Goal: Task Accomplishment & Management: Use online tool/utility

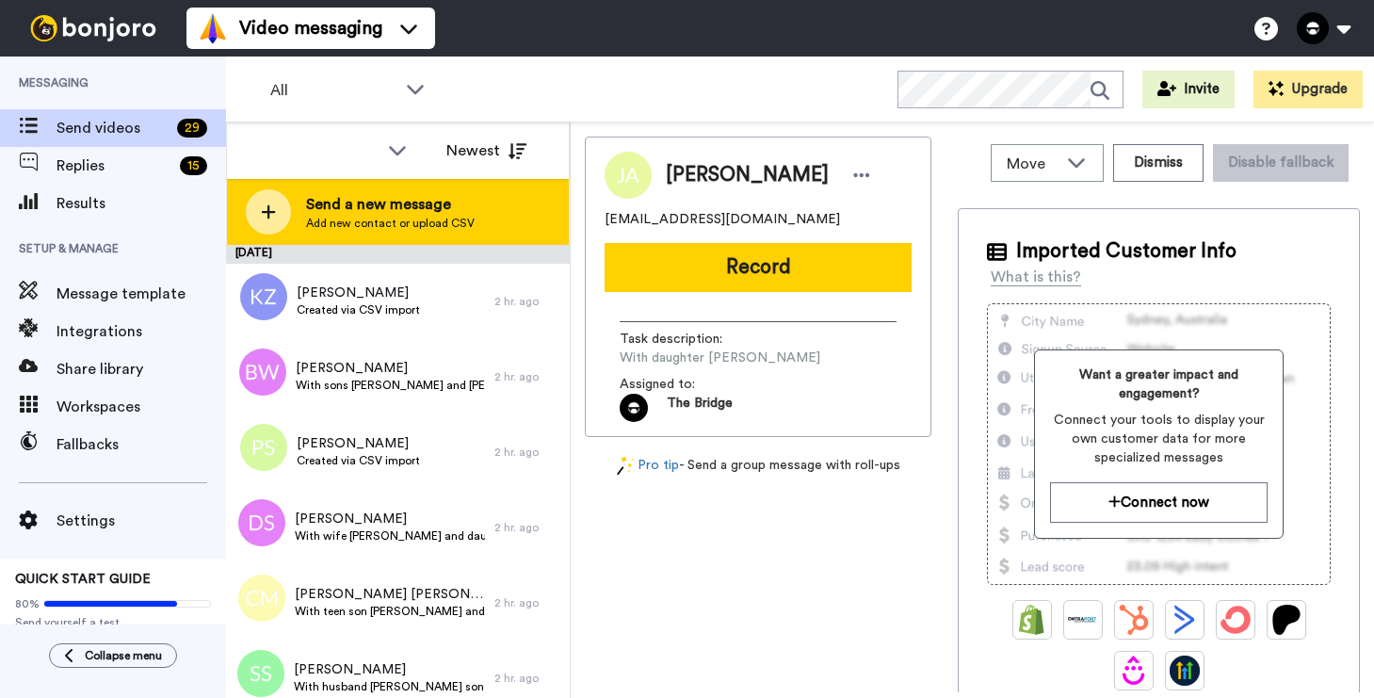
click at [395, 211] on span "Send a new message" at bounding box center [390, 204] width 169 height 23
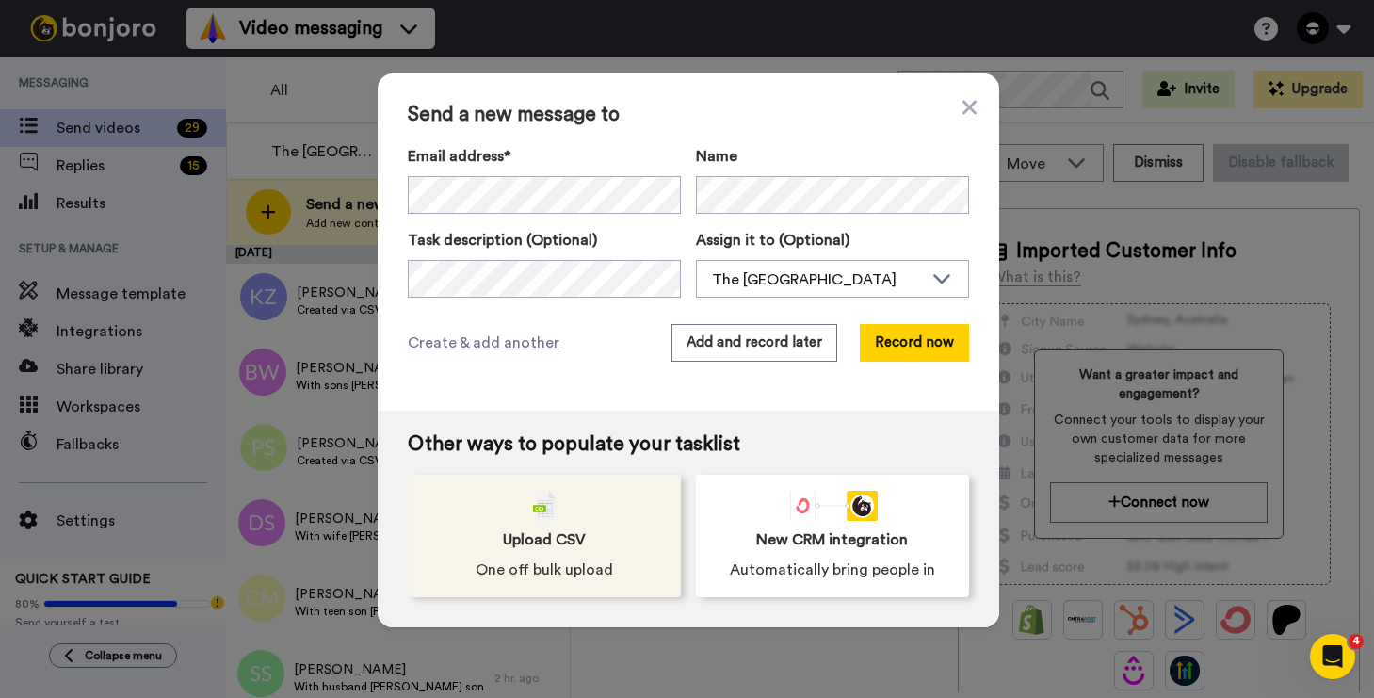
click at [446, 544] on div "Upload CSV One off bulk upload" at bounding box center [544, 536] width 273 height 122
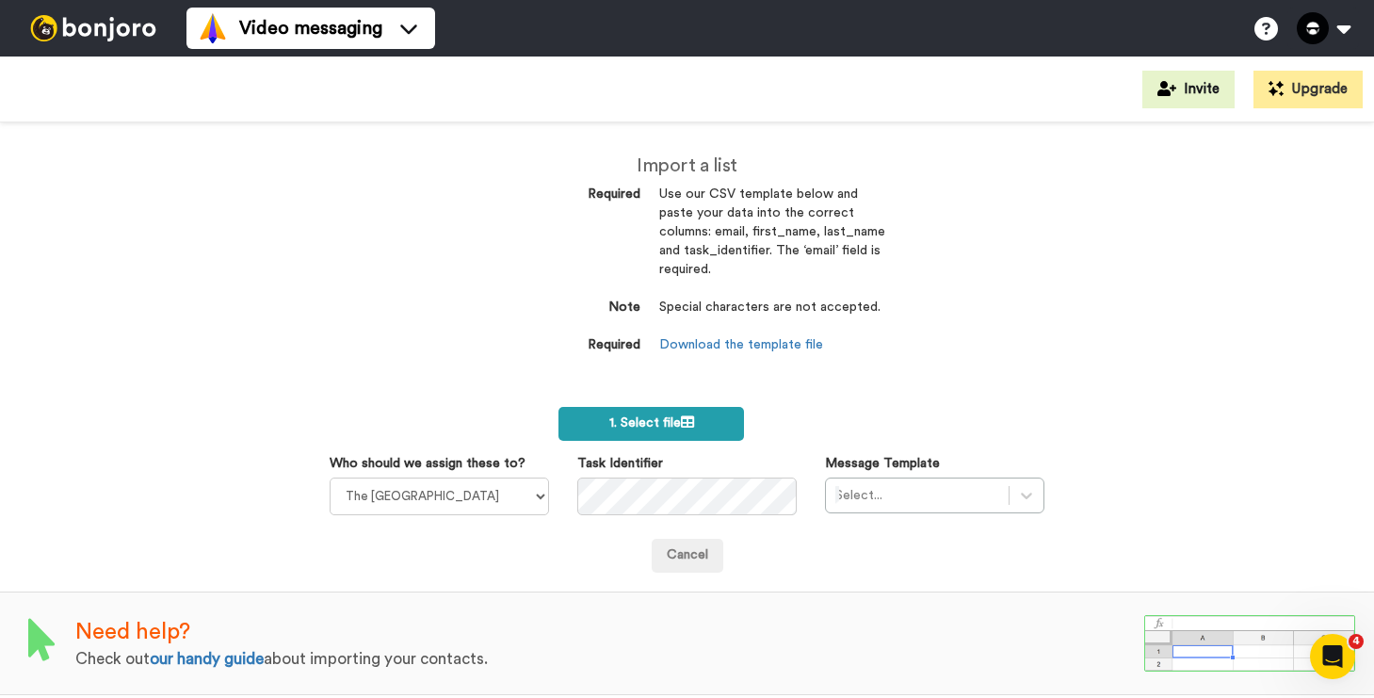
click at [596, 426] on label "1. Select file" at bounding box center [651, 424] width 186 height 34
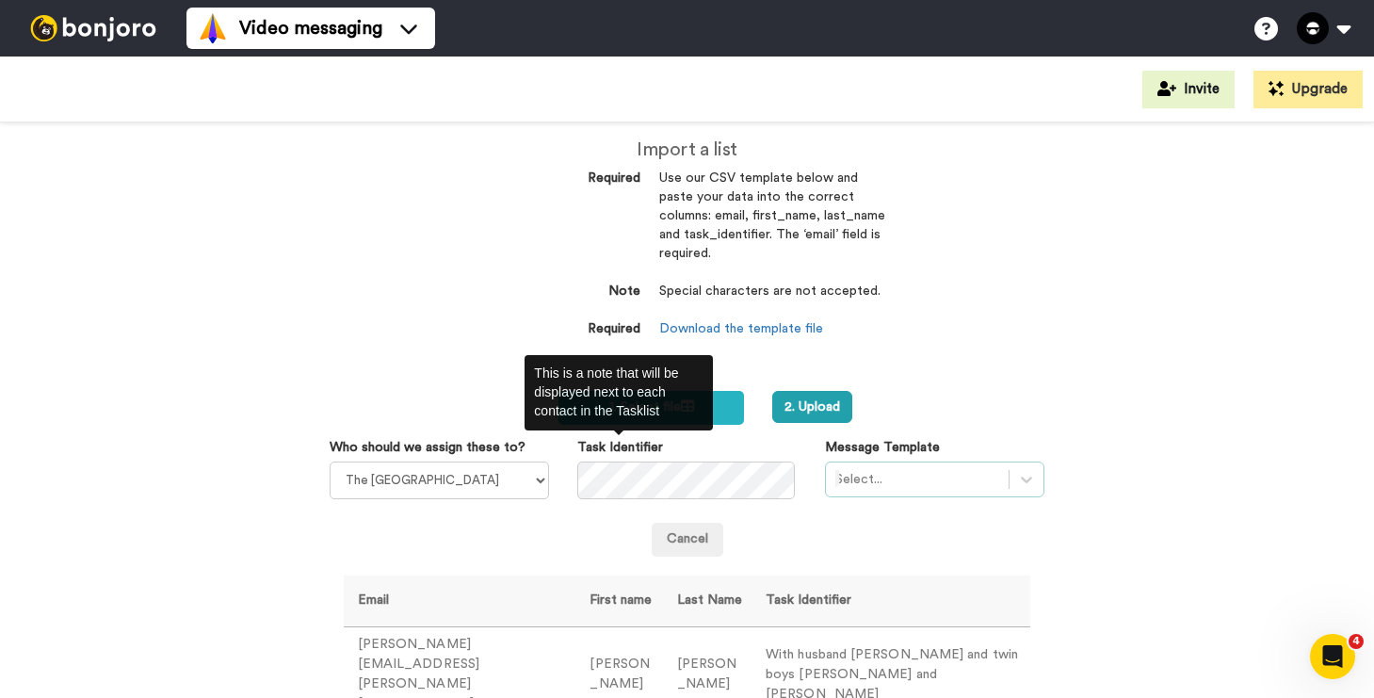
scroll to position [16, 0]
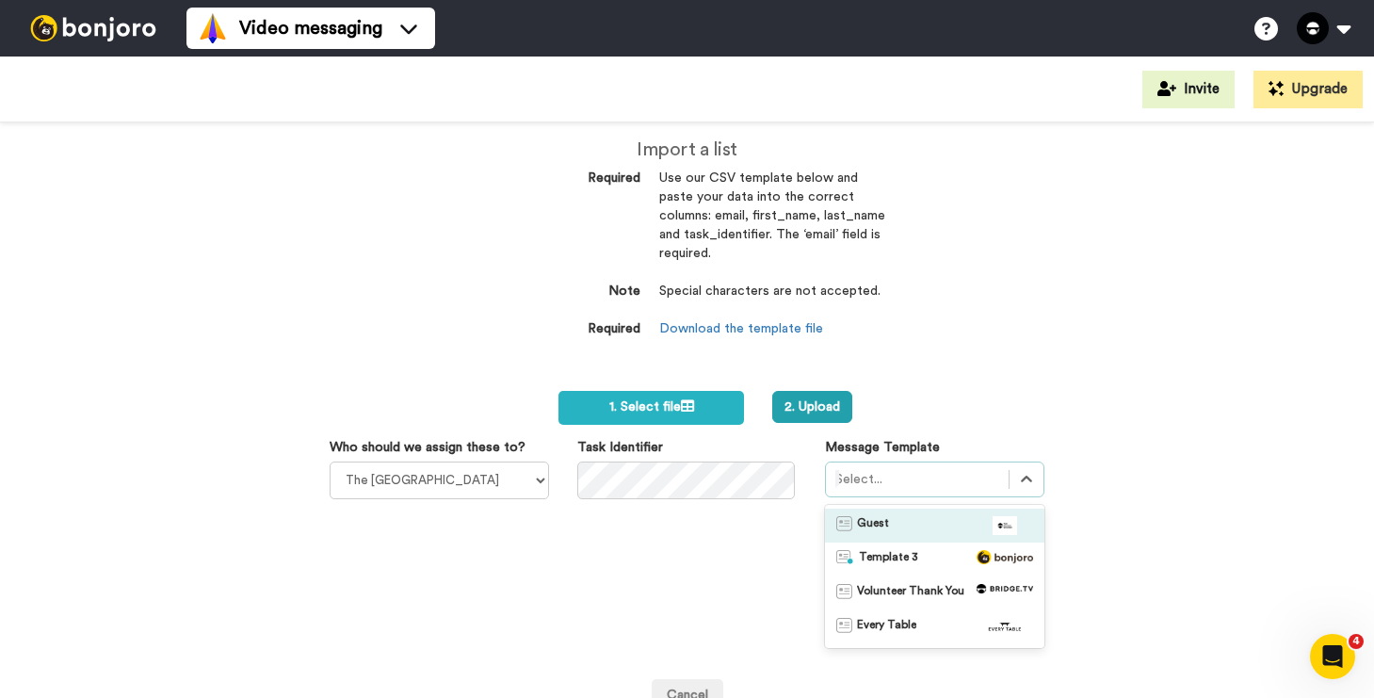
click at [962, 486] on div at bounding box center [917, 479] width 164 height 23
click at [946, 523] on div "Guest" at bounding box center [934, 525] width 197 height 19
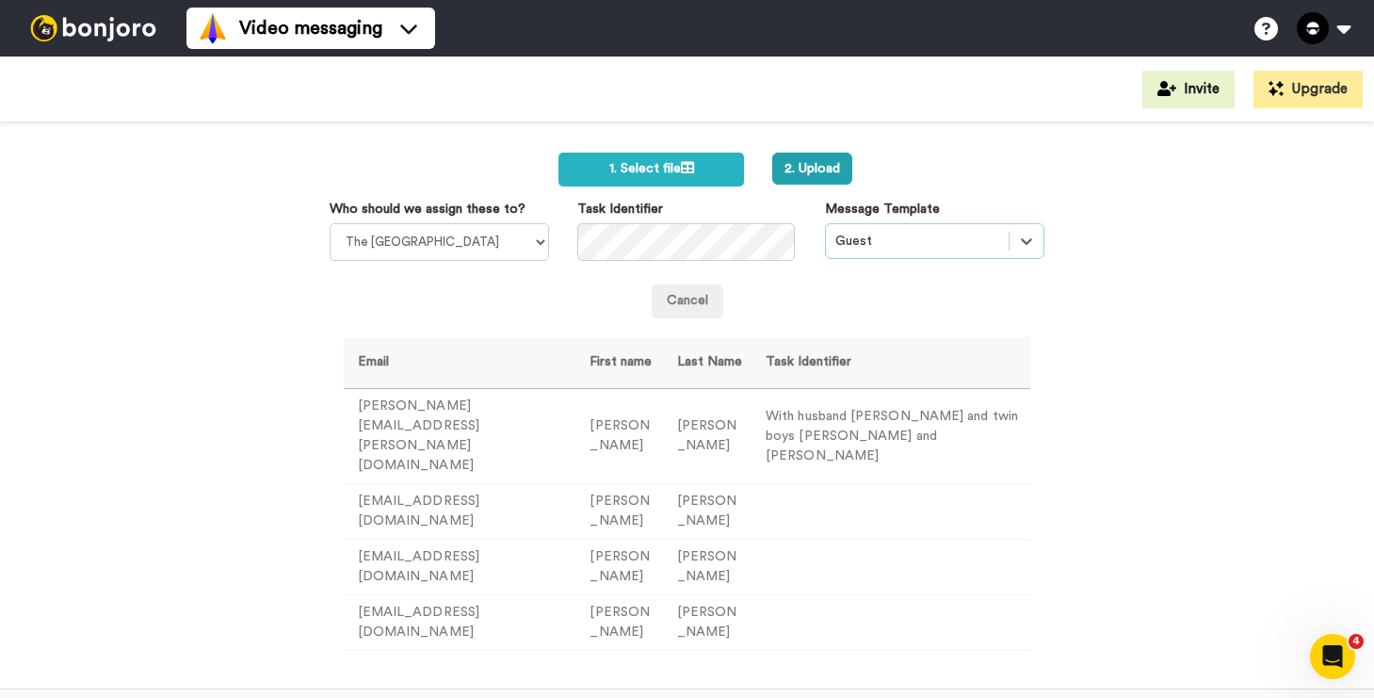
scroll to position [264, 0]
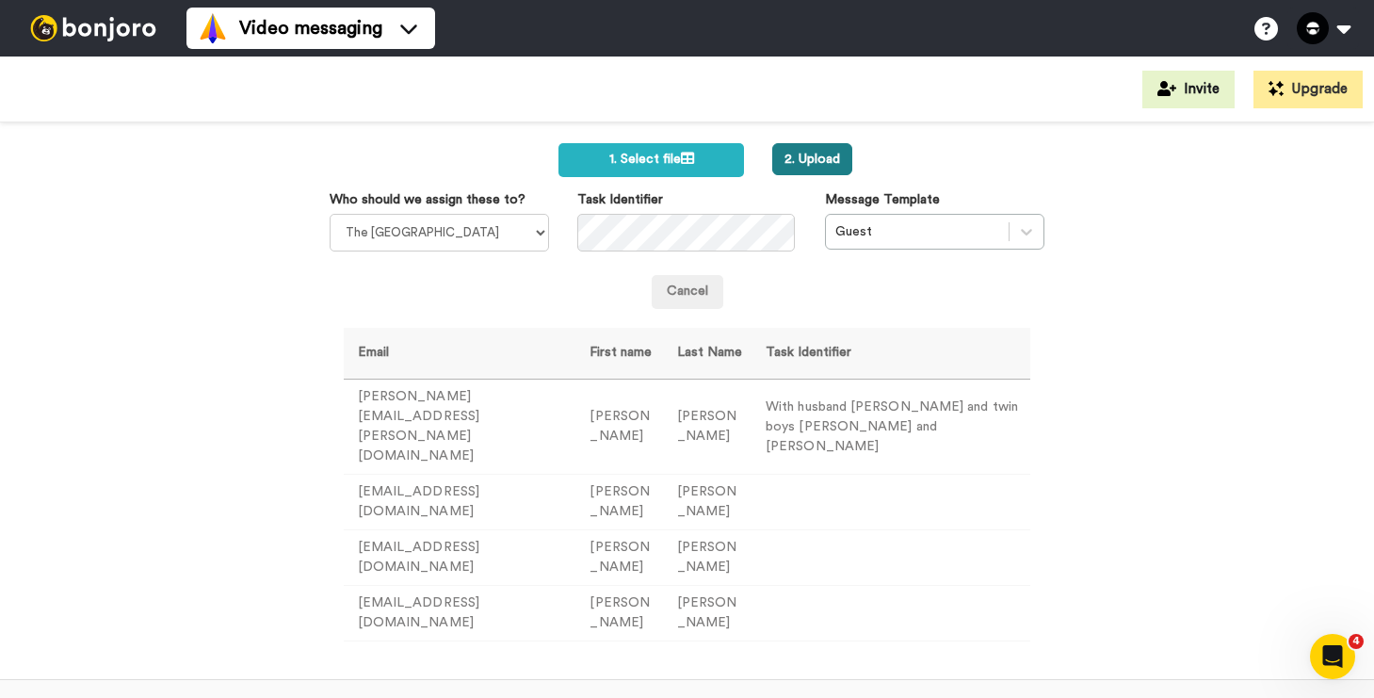
click at [819, 163] on button "2. Upload" at bounding box center [812, 159] width 80 height 32
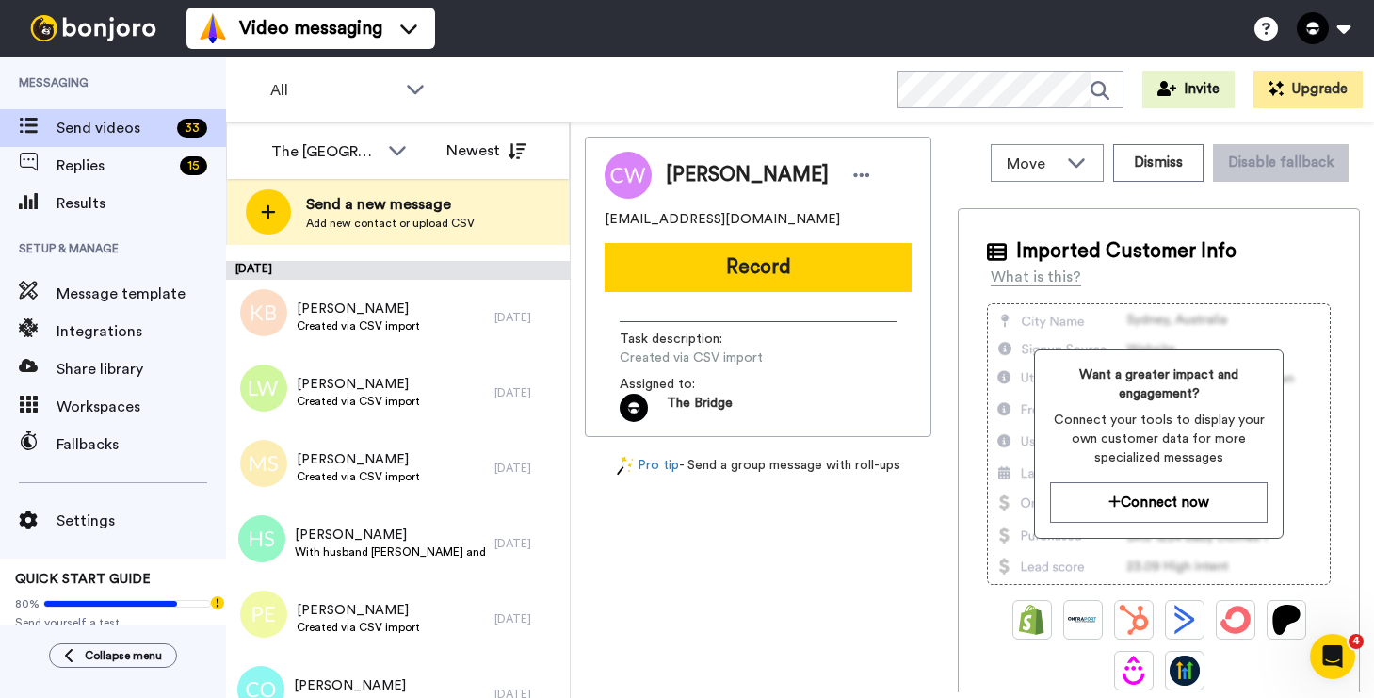
scroll to position [2089, 0]
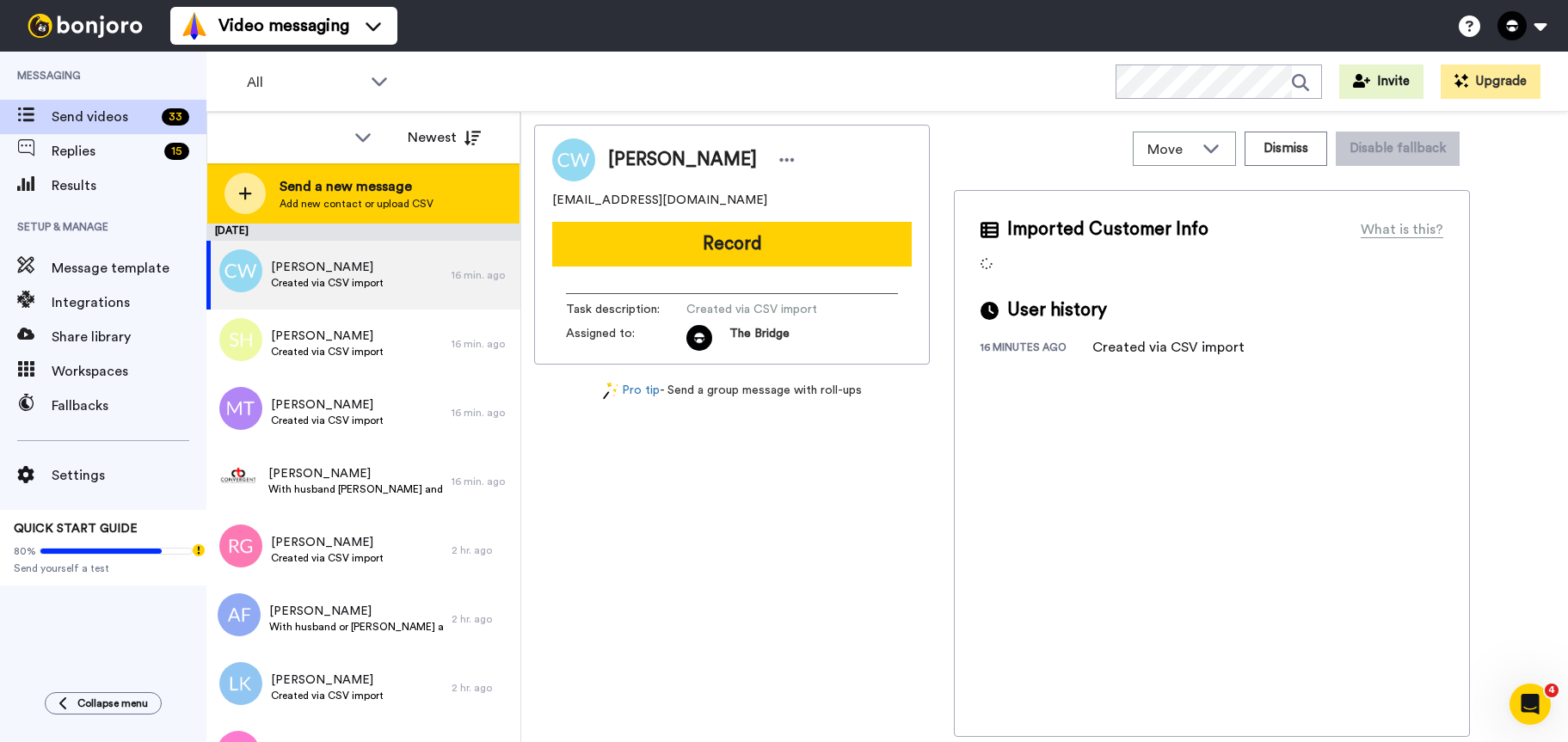
click at [307, 197] on span "Add new contact or upload CSV" at bounding box center [356, 204] width 154 height 14
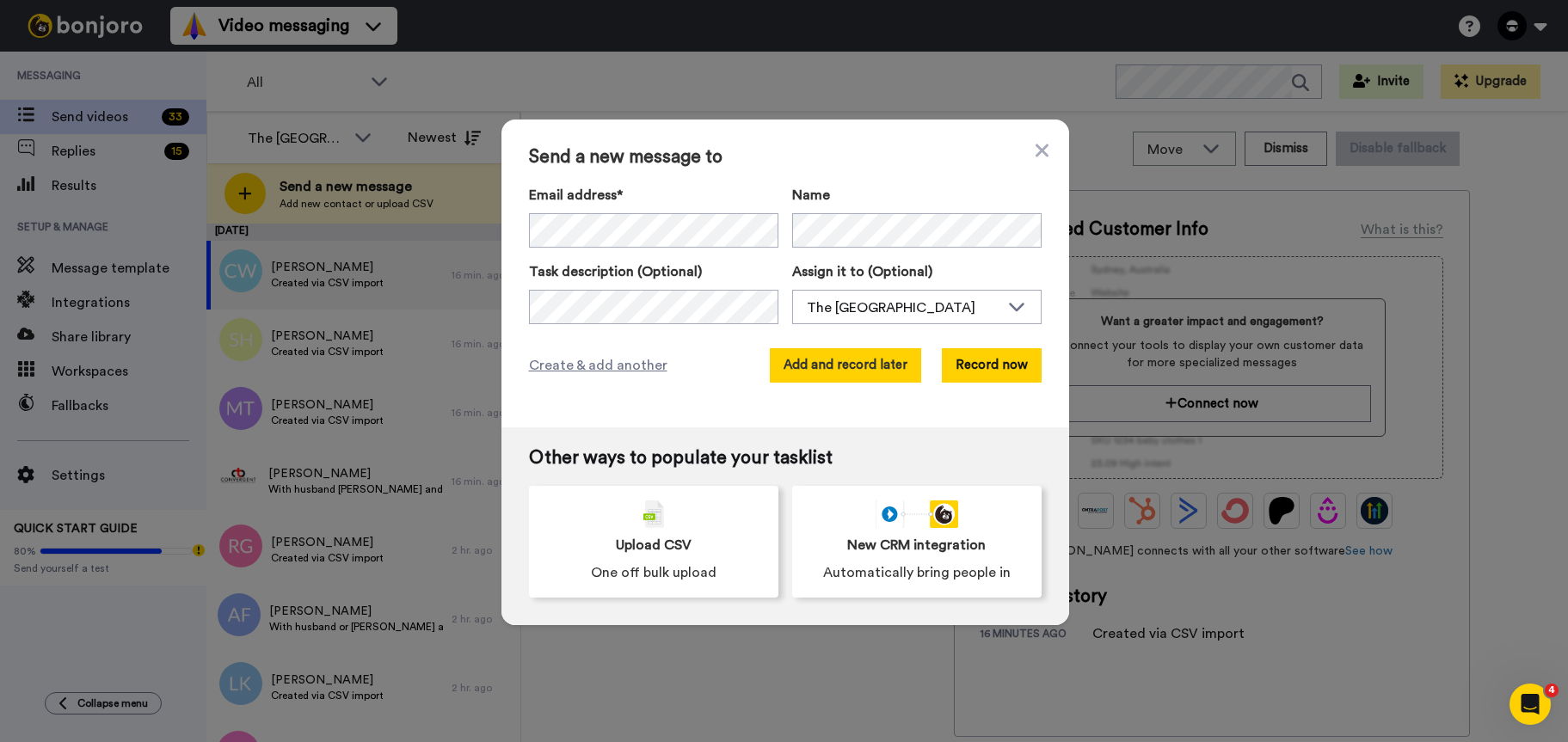
click at [866, 362] on button "Add and record later" at bounding box center [846, 365] width 152 height 35
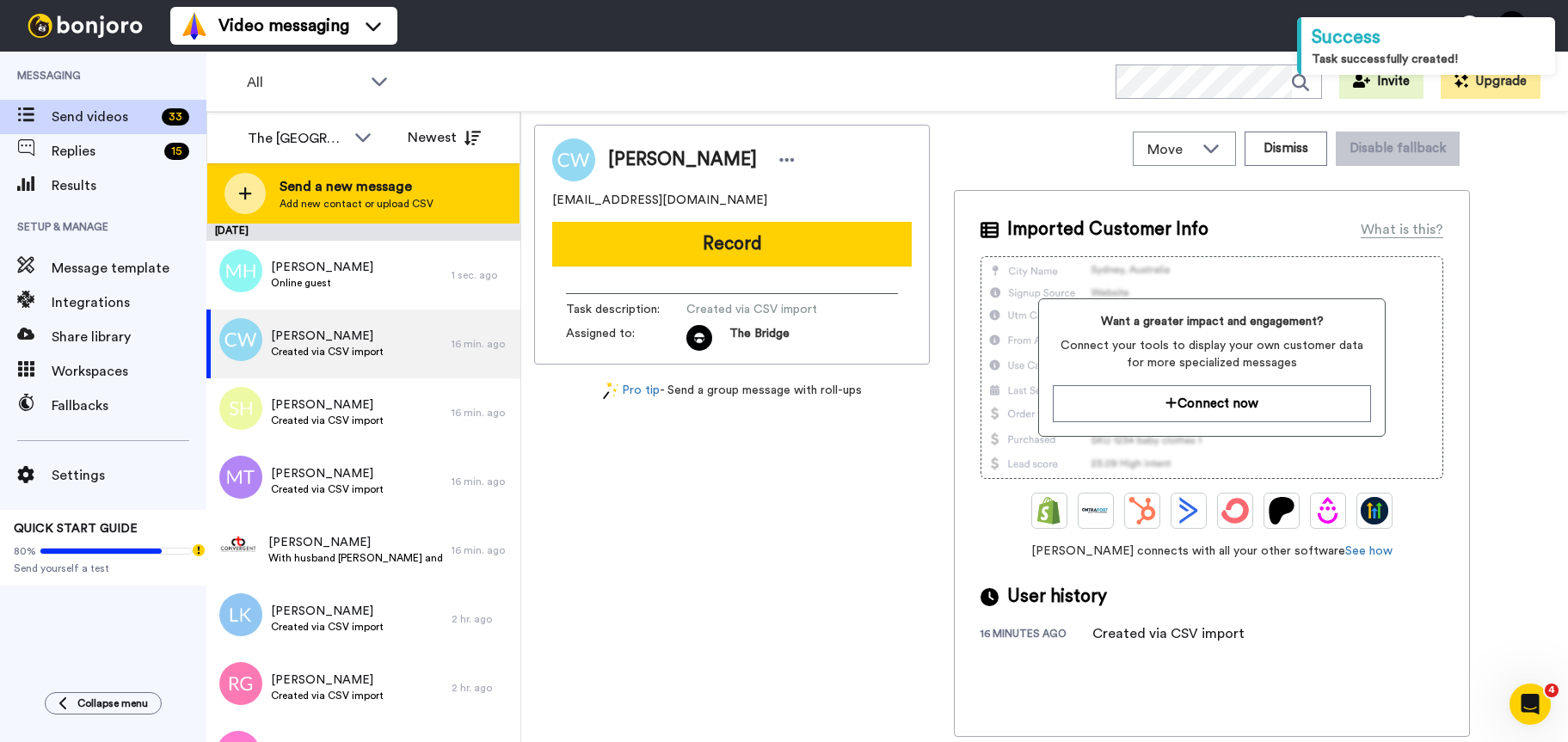
click at [390, 199] on span "Add new contact or upload CSV" at bounding box center [356, 204] width 154 height 14
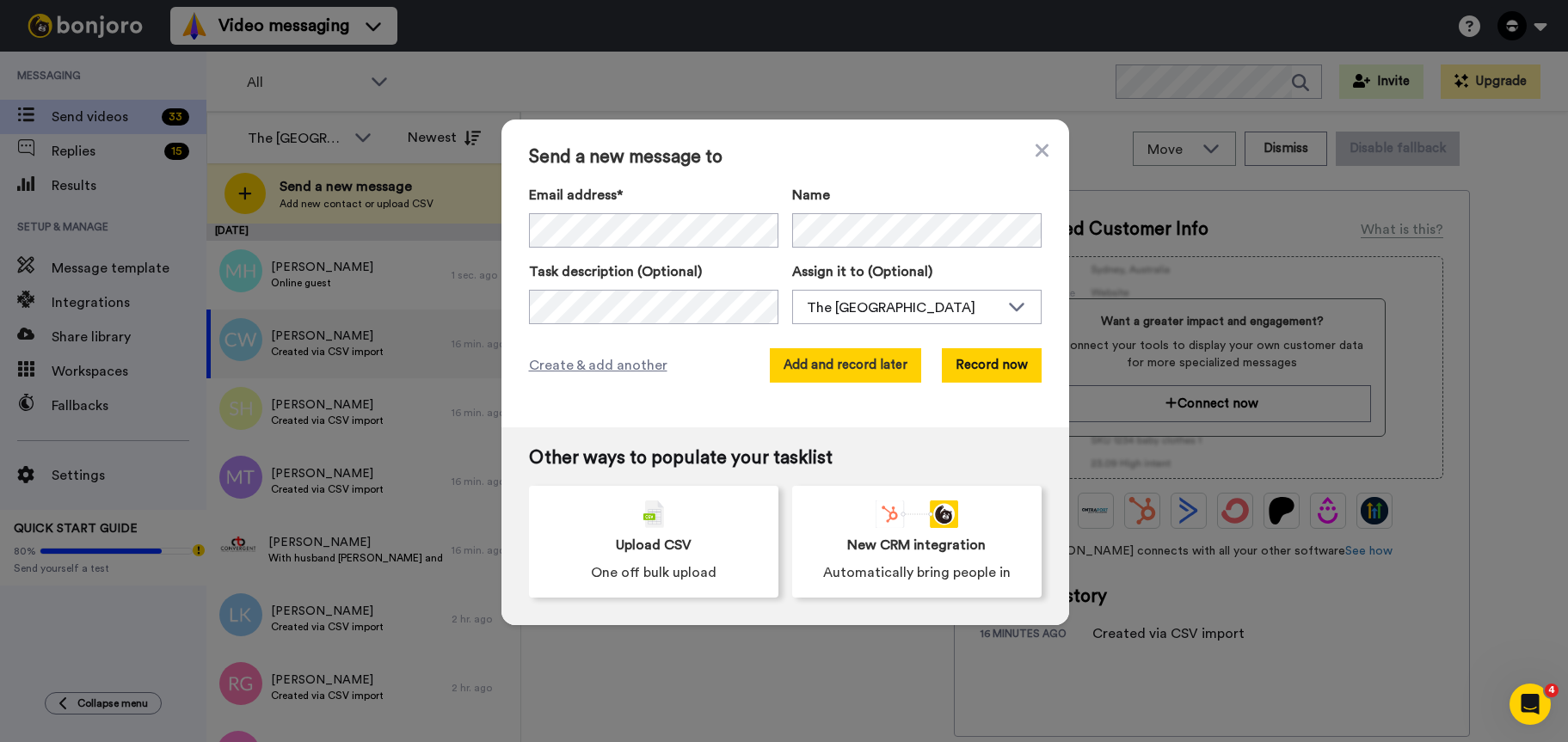
click at [811, 368] on button "Add and record later" at bounding box center [846, 365] width 152 height 35
